Goal: Task Accomplishment & Management: Use online tool/utility

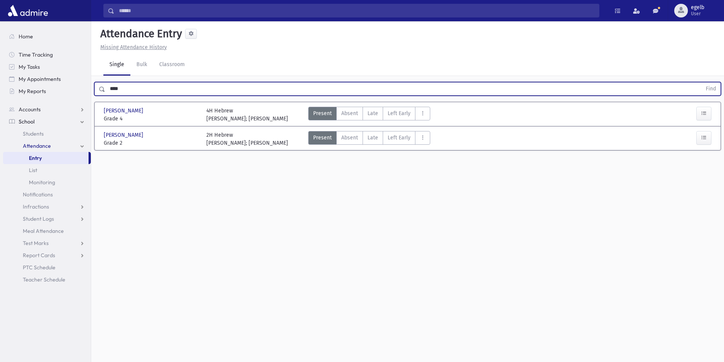
click at [24, 122] on span "School" at bounding box center [27, 121] width 16 height 7
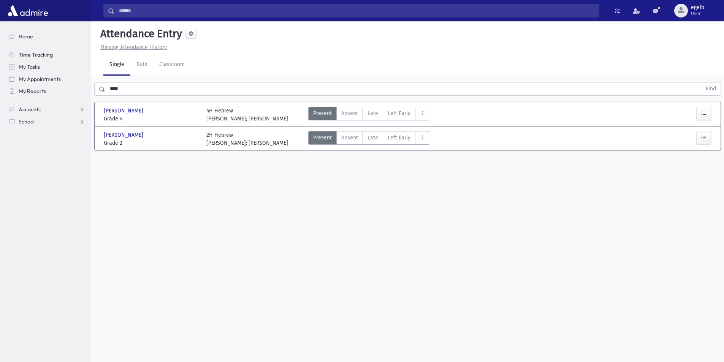
click at [33, 89] on span "My Reports" at bounding box center [32, 91] width 27 height 7
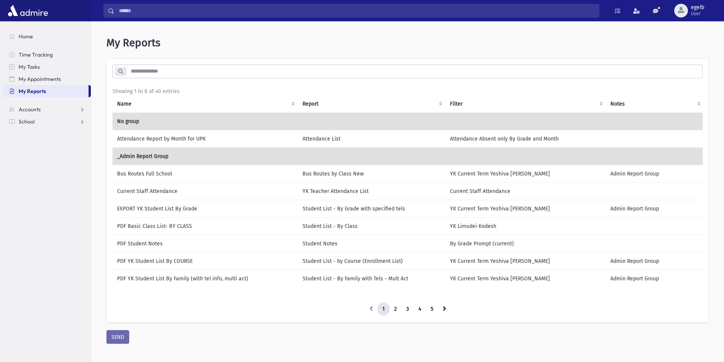
click at [141, 176] on td "Bus Routes Full School" at bounding box center [204, 173] width 185 height 17
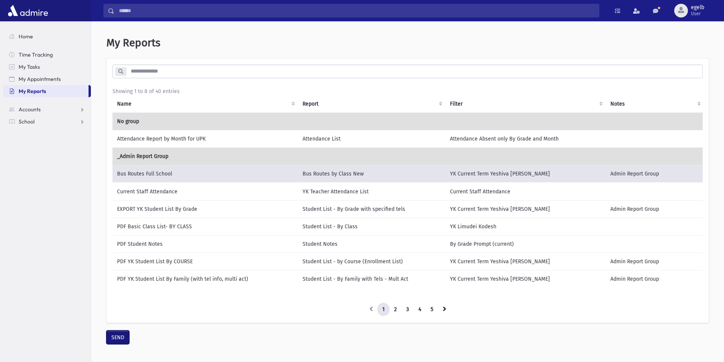
click at [116, 343] on button "SEND" at bounding box center [117, 338] width 23 height 14
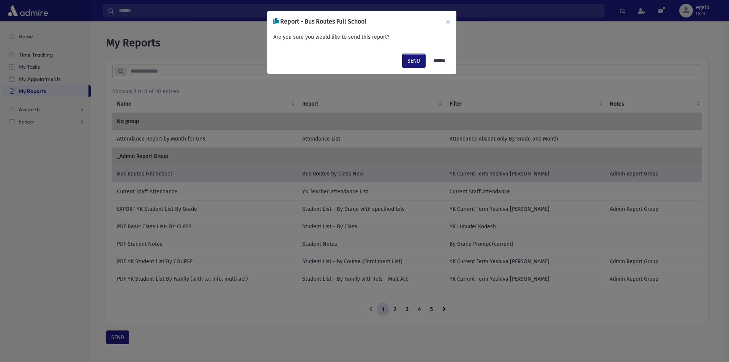
click at [410, 55] on button "SEND" at bounding box center [414, 61] width 23 height 14
